Goal: Information Seeking & Learning: Learn about a topic

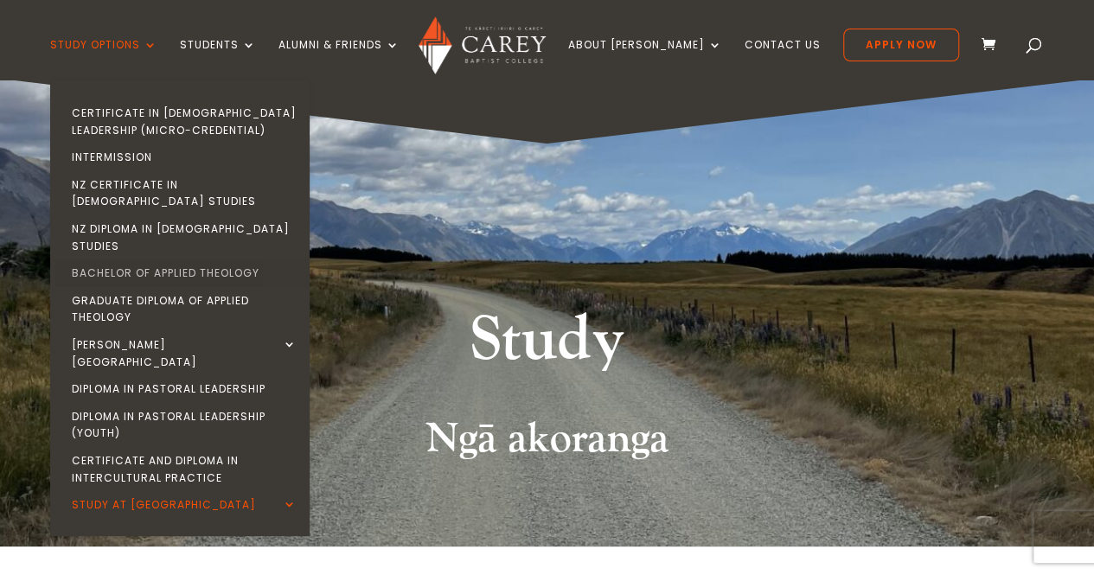
click at [222, 259] on link "Bachelor of Applied Theology" at bounding box center [183, 273] width 259 height 28
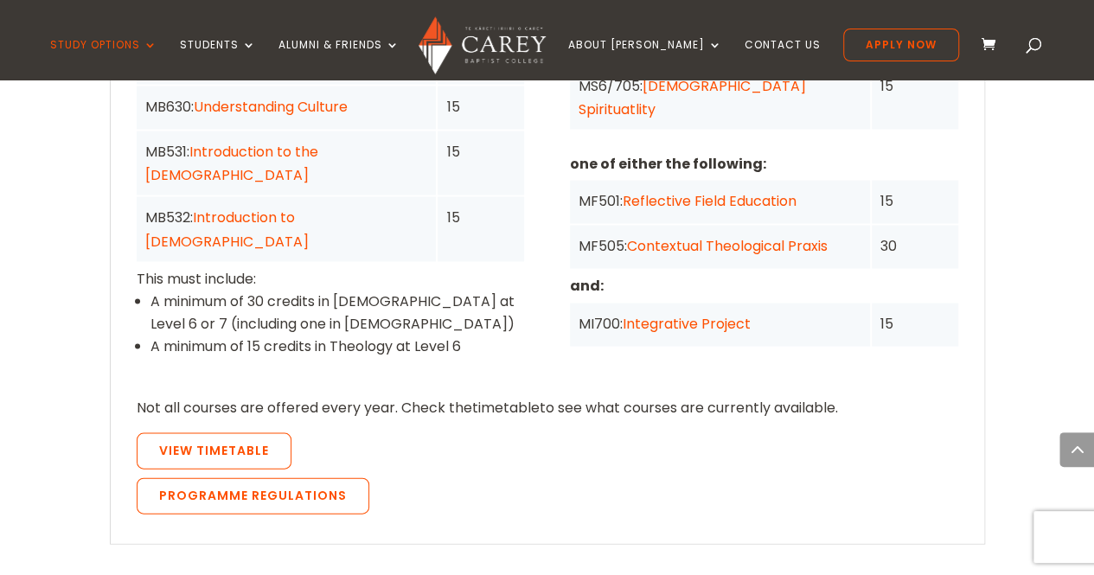
scroll to position [1792, 0]
